Goal: Transaction & Acquisition: Purchase product/service

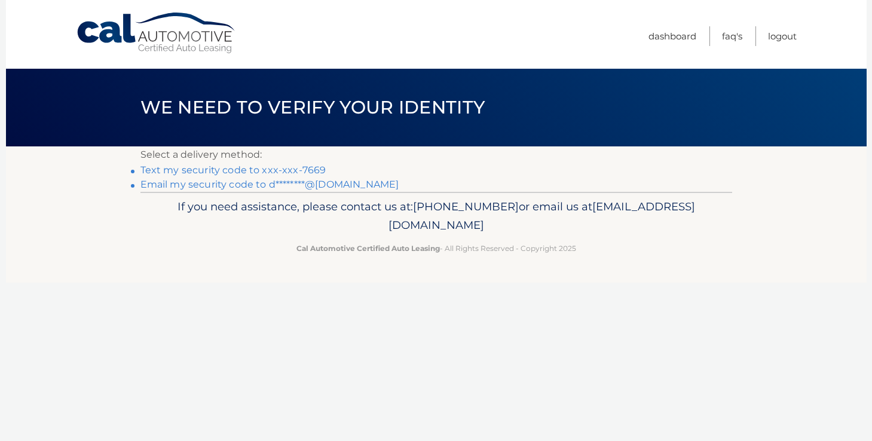
click at [201, 183] on link "Email my security code to d********@gmail.com" at bounding box center [269, 184] width 259 height 11
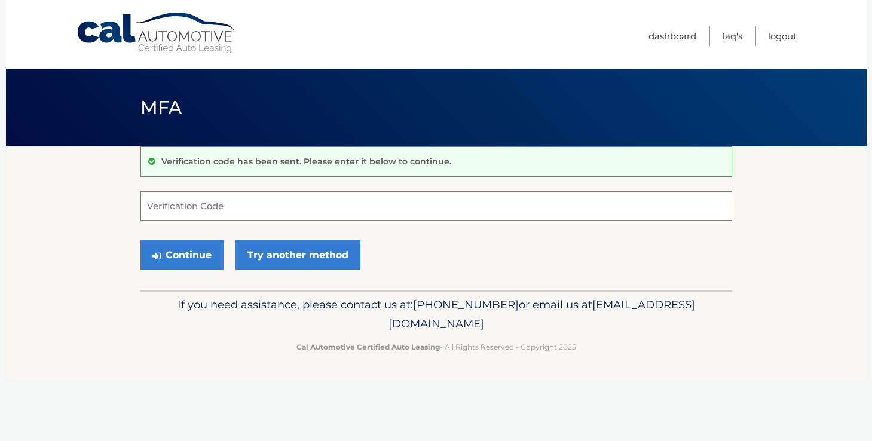
click at [230, 205] on input "Verification Code" at bounding box center [435, 206] width 591 height 30
paste input "266572"
type input "266572"
click at [178, 250] on button "Continue" at bounding box center [181, 255] width 83 height 30
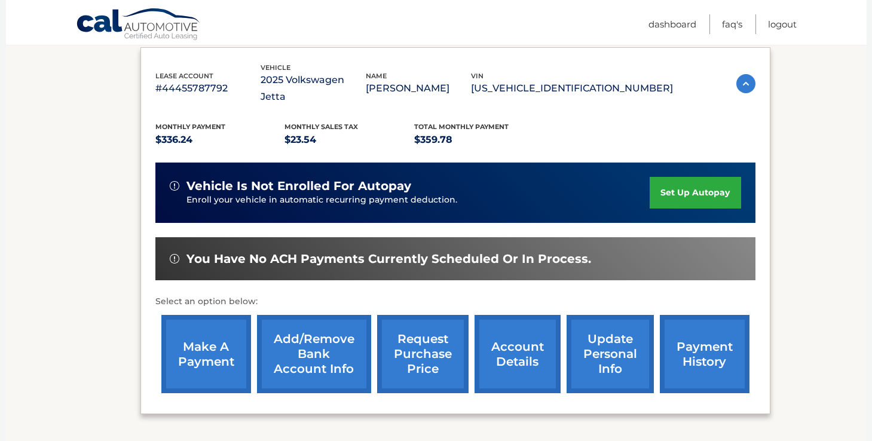
scroll to position [201, 0]
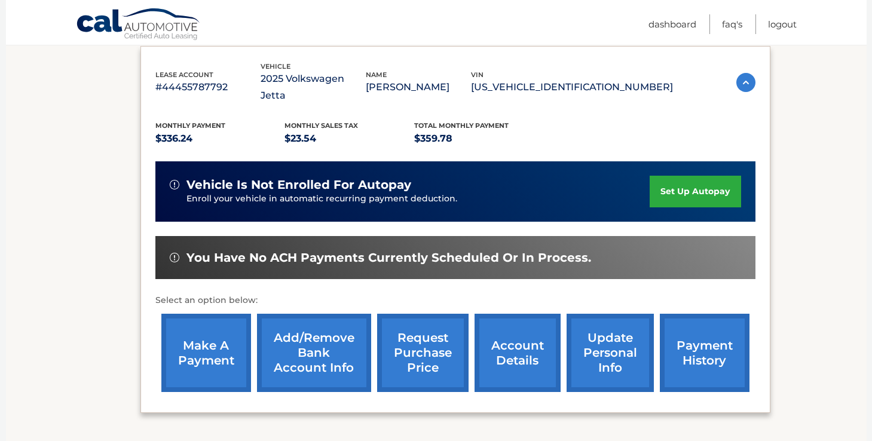
click at [213, 329] on link "make a payment" at bounding box center [206, 353] width 90 height 78
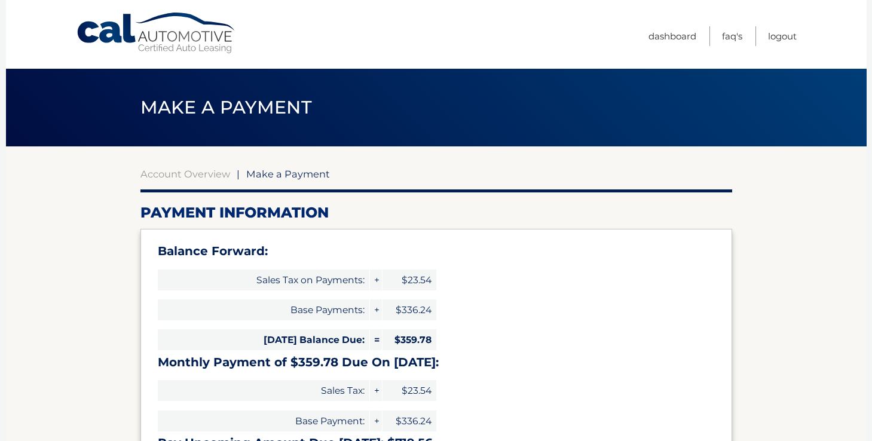
select select "ZDg4YjZmZTEtNjcxNC00NmQwLTgyYzAtNWVlNGEwMWU1MTE1"
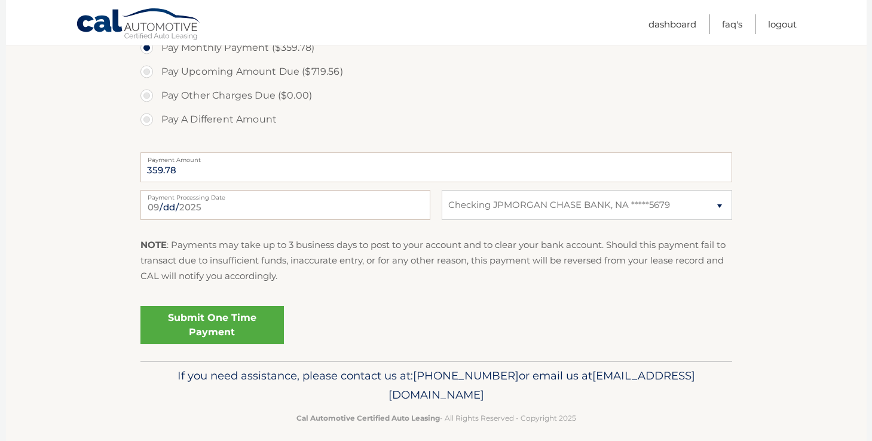
scroll to position [483, 0]
click at [212, 334] on link "Submit One Time Payment" at bounding box center [211, 324] width 143 height 38
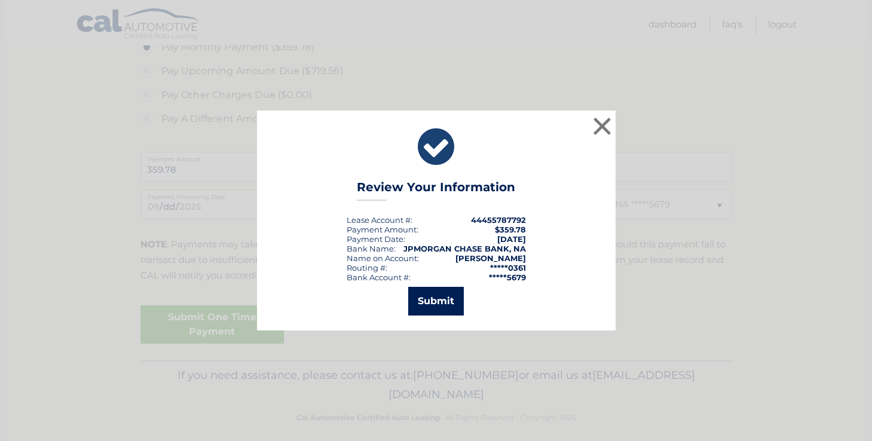
click at [433, 300] on button "Submit" at bounding box center [436, 301] width 56 height 29
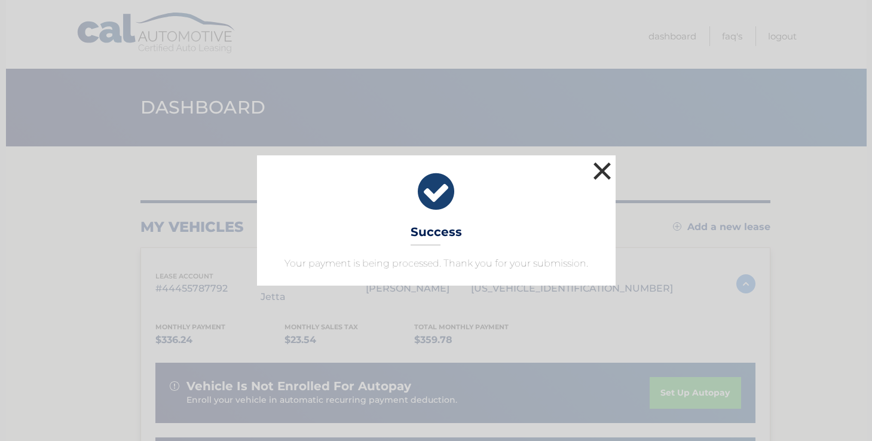
click at [601, 174] on button "×" at bounding box center [602, 171] width 24 height 24
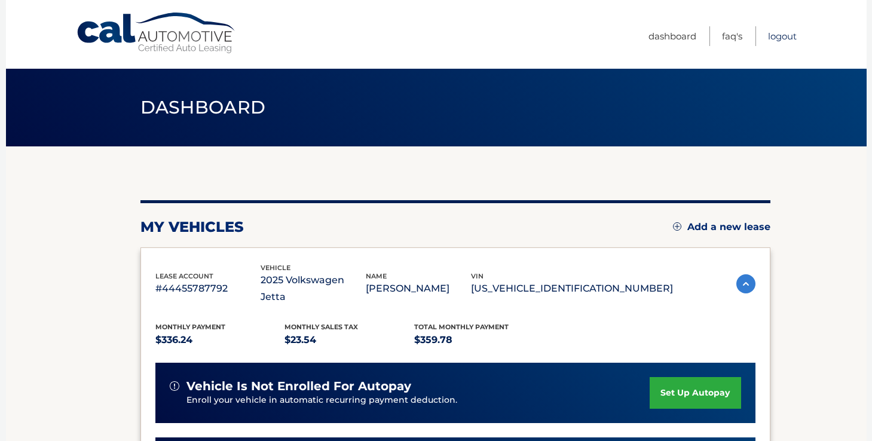
click at [783, 37] on link "Logout" at bounding box center [782, 36] width 29 height 20
